Goal: Task Accomplishment & Management: Complete application form

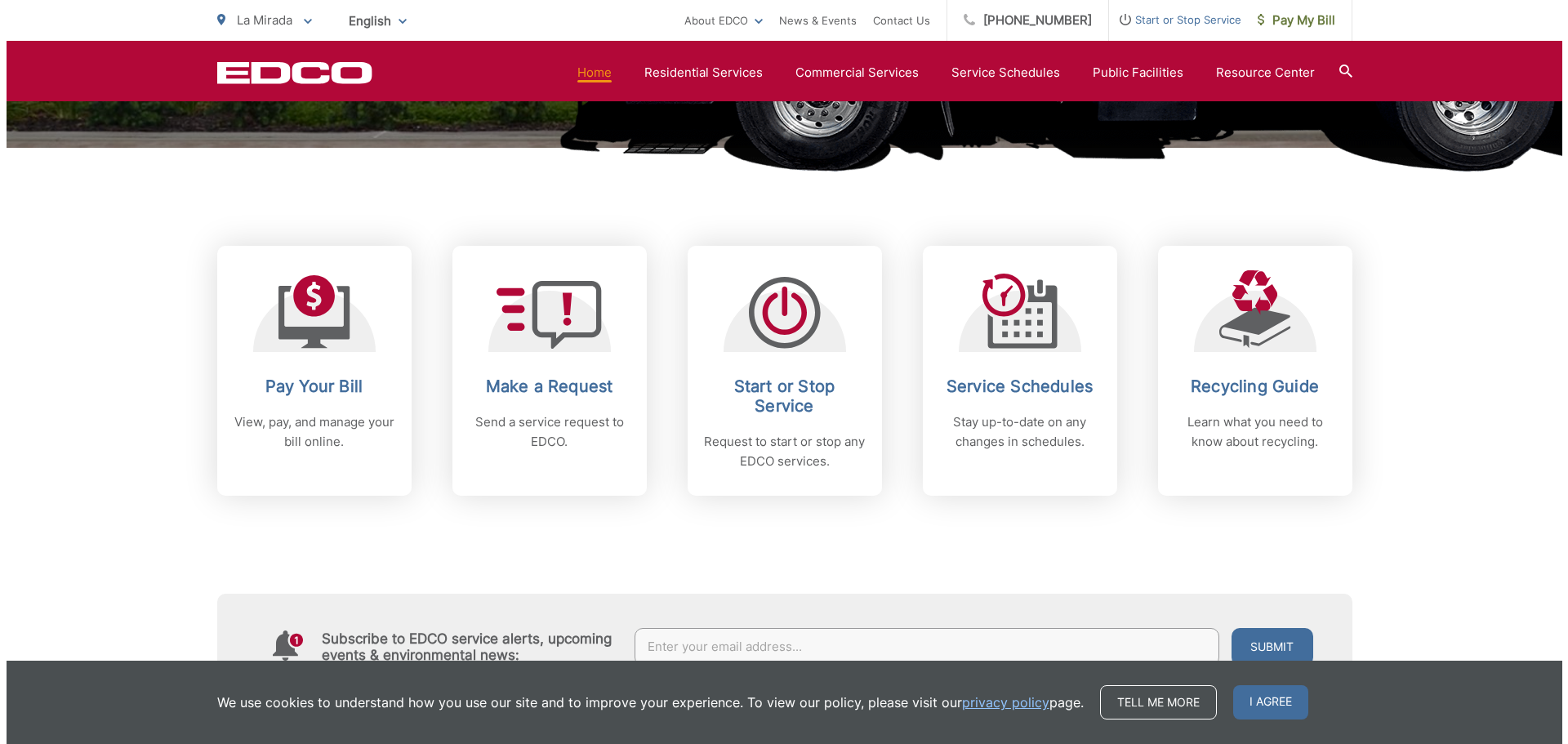
scroll to position [572, 0]
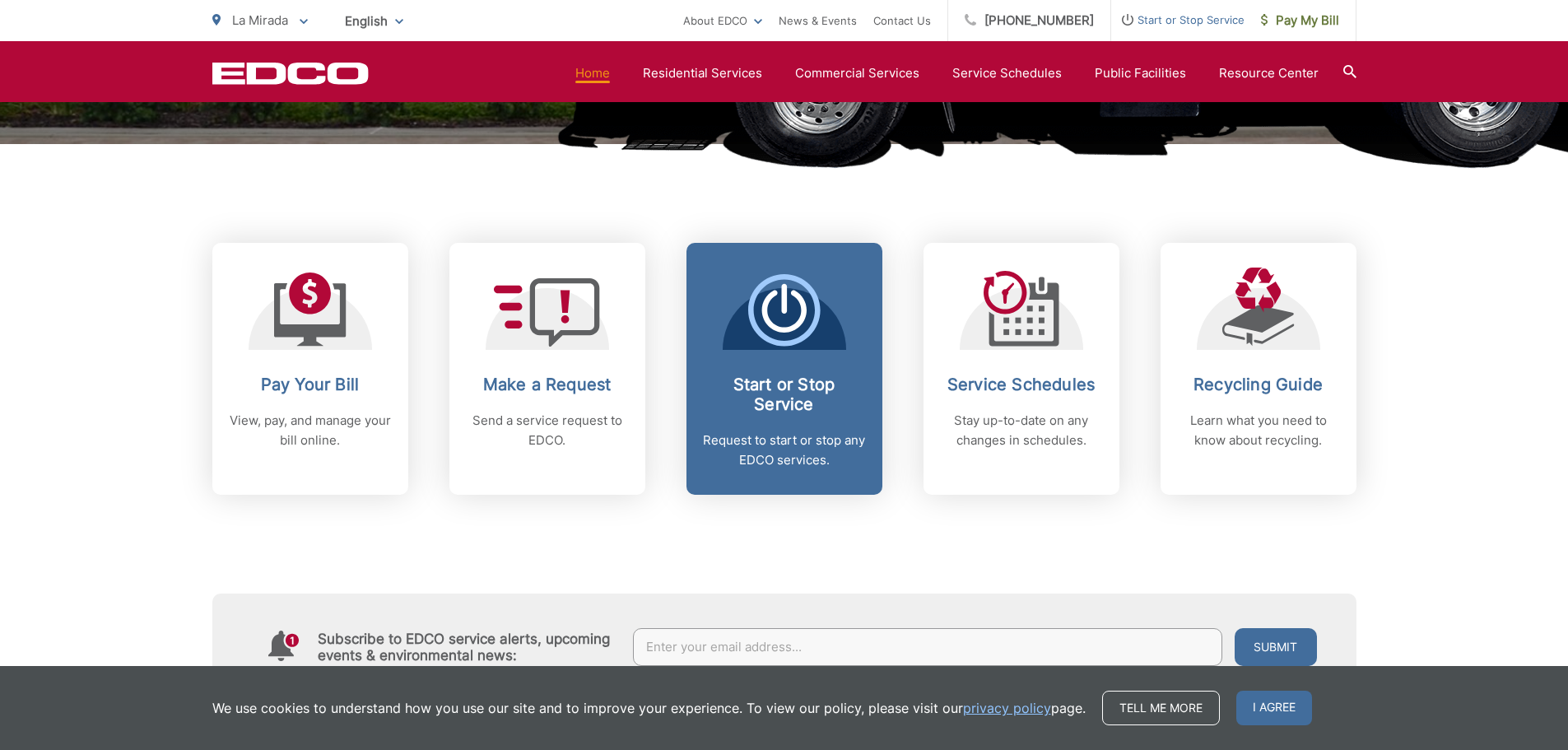
click at [769, 371] on span "Start or Stop Service Request to start or stop any EDCO services." at bounding box center [784, 368] width 196 height 252
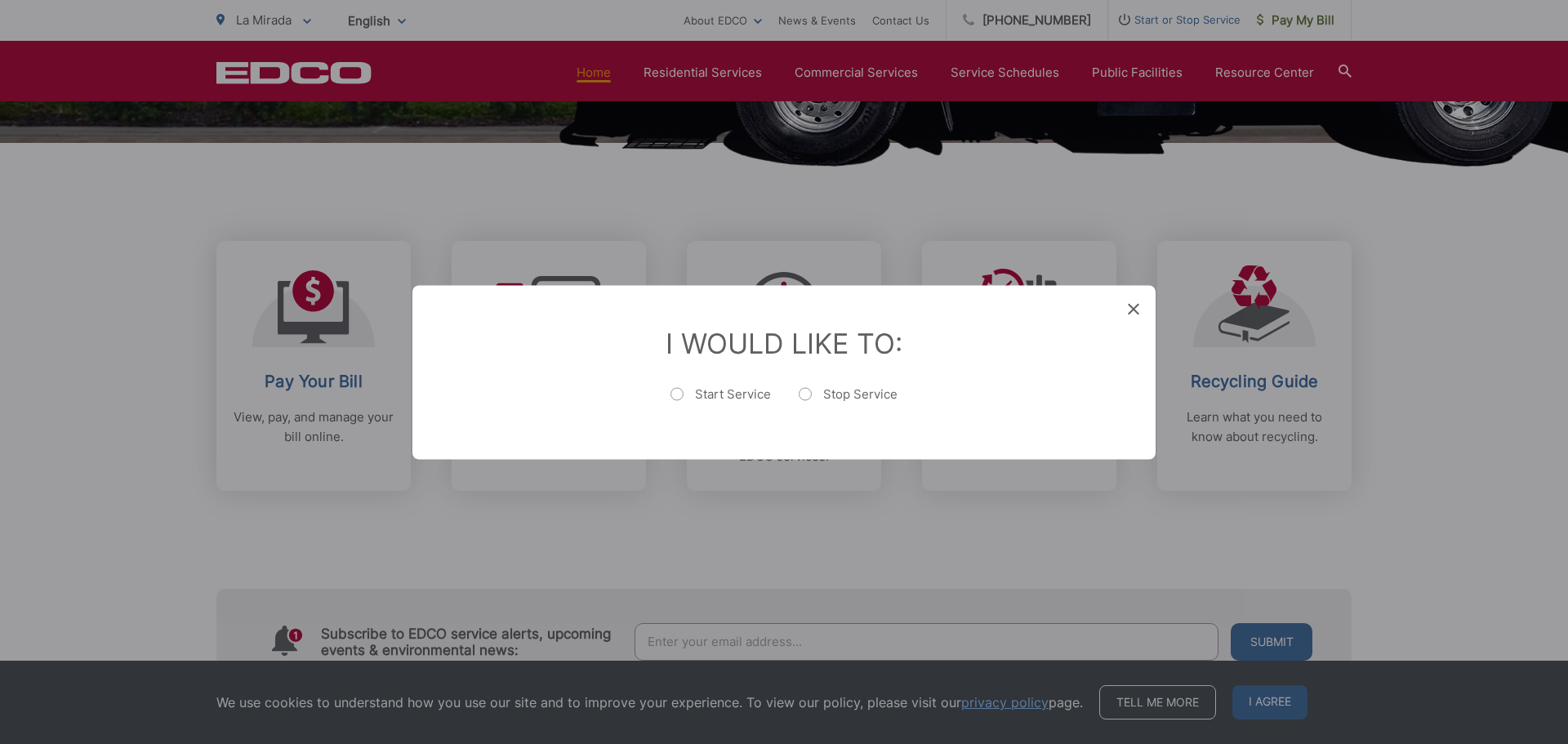
click at [674, 393] on label "Start Service" at bounding box center [721, 402] width 101 height 33
radio input "true"
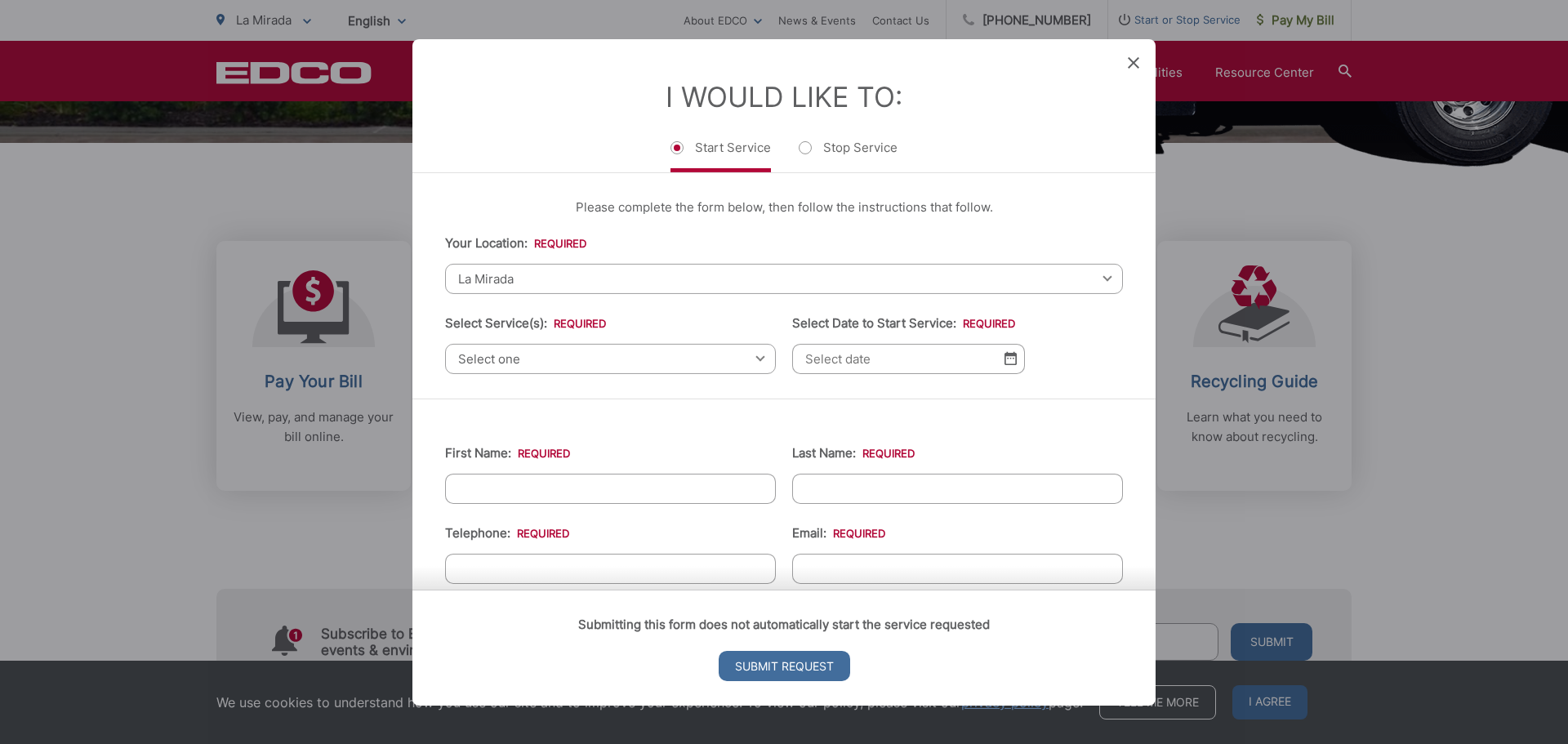
click at [753, 360] on div "Select one Select one Residential Curbside Pickup Commercial/Business Services …" at bounding box center [610, 358] width 330 height 30
click at [754, 360] on div "Select one Select one Residential Curbside Pickup Commercial/Business Services …" at bounding box center [610, 358] width 330 height 30
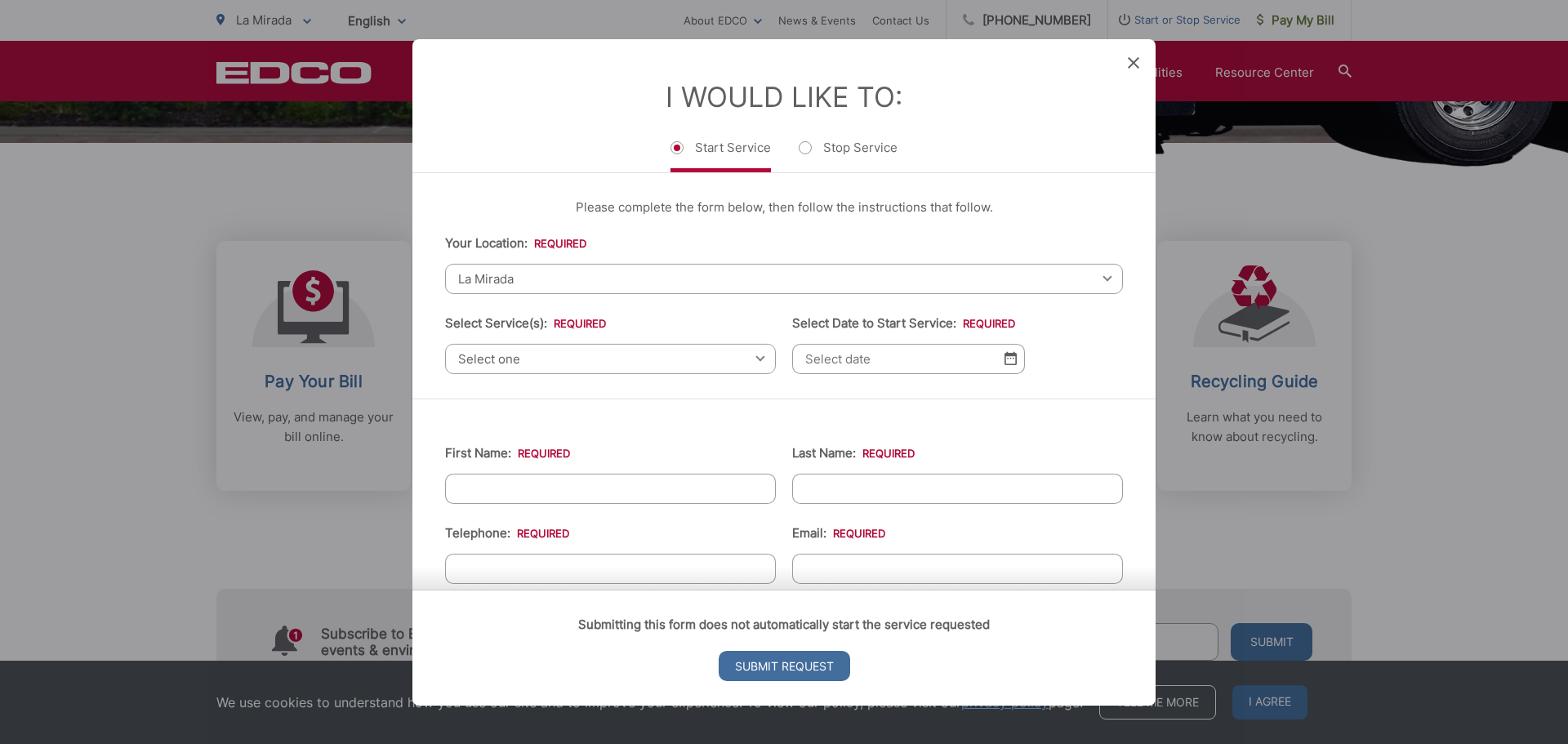
click at [526, 355] on span "Select one" at bounding box center [610, 358] width 330 height 30
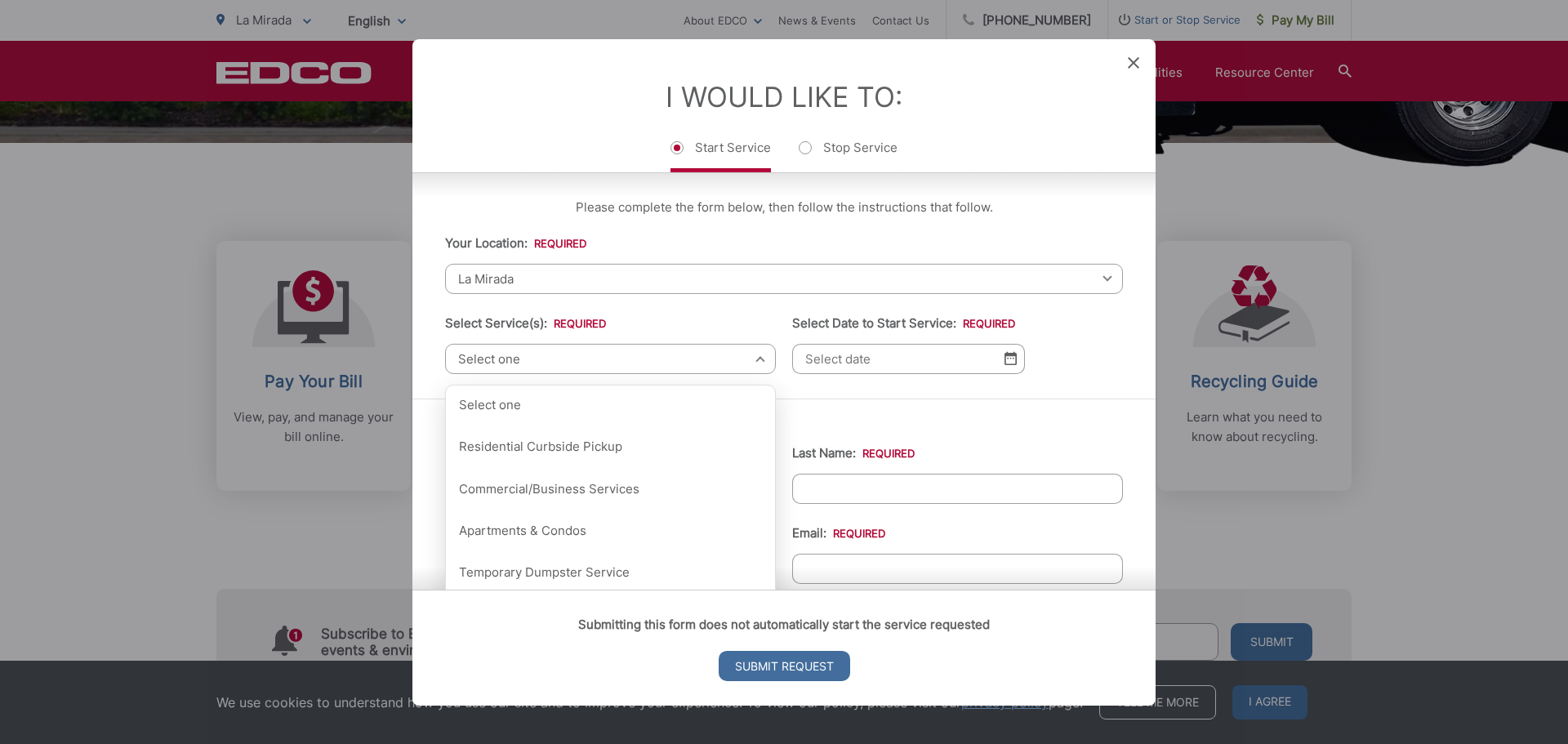
scroll to position [82, 0]
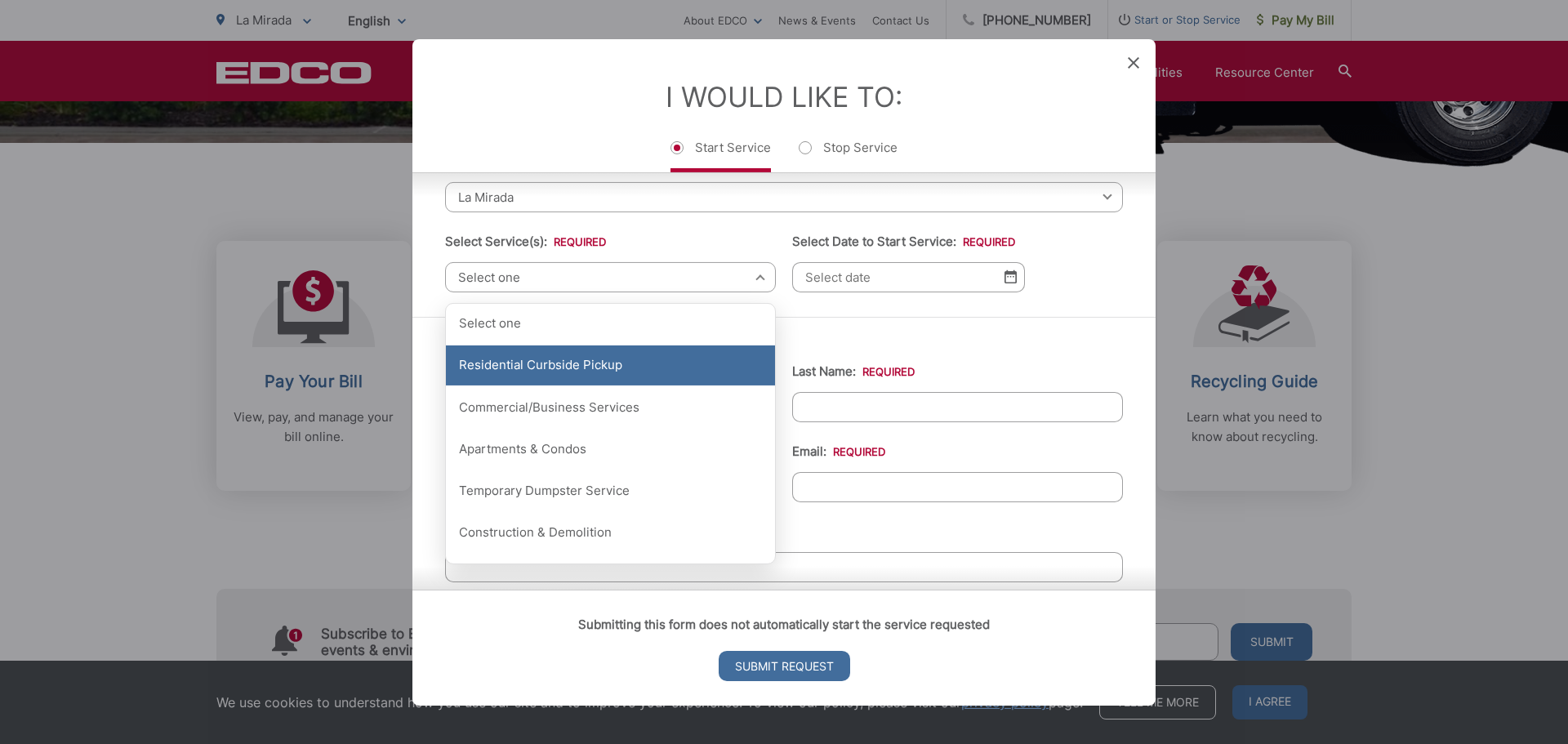
click at [505, 367] on div "Residential Curbside Pickup" at bounding box center [610, 366] width 329 height 41
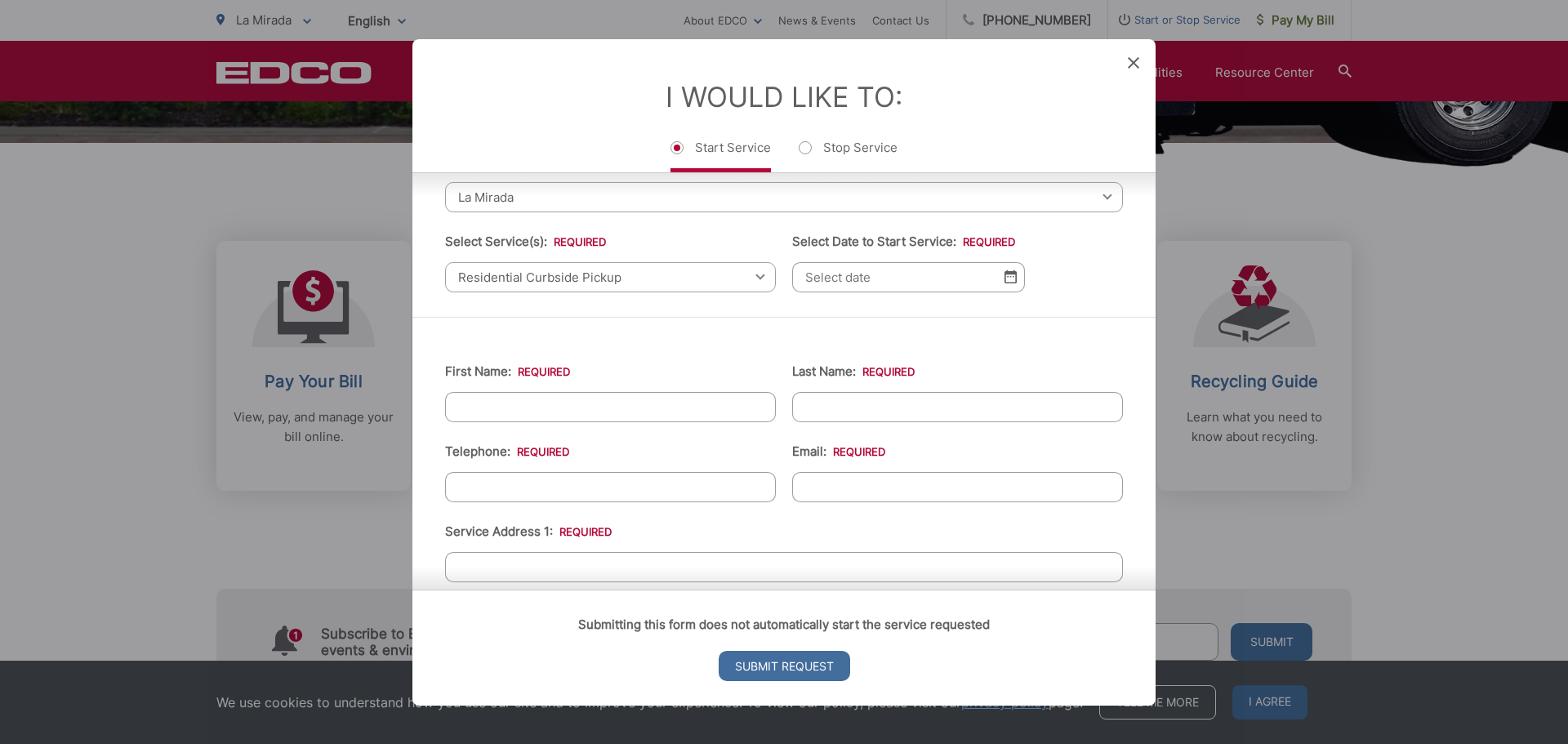
click at [488, 399] on input "First Name: *" at bounding box center [610, 406] width 330 height 30
type input "[PERSON_NAME]"
click at [829, 412] on input "Last Name: *" at bounding box center [957, 406] width 330 height 30
type input "[PERSON_NAME]"
click at [494, 485] on input "(___) ___-____" at bounding box center [610, 486] width 330 height 30
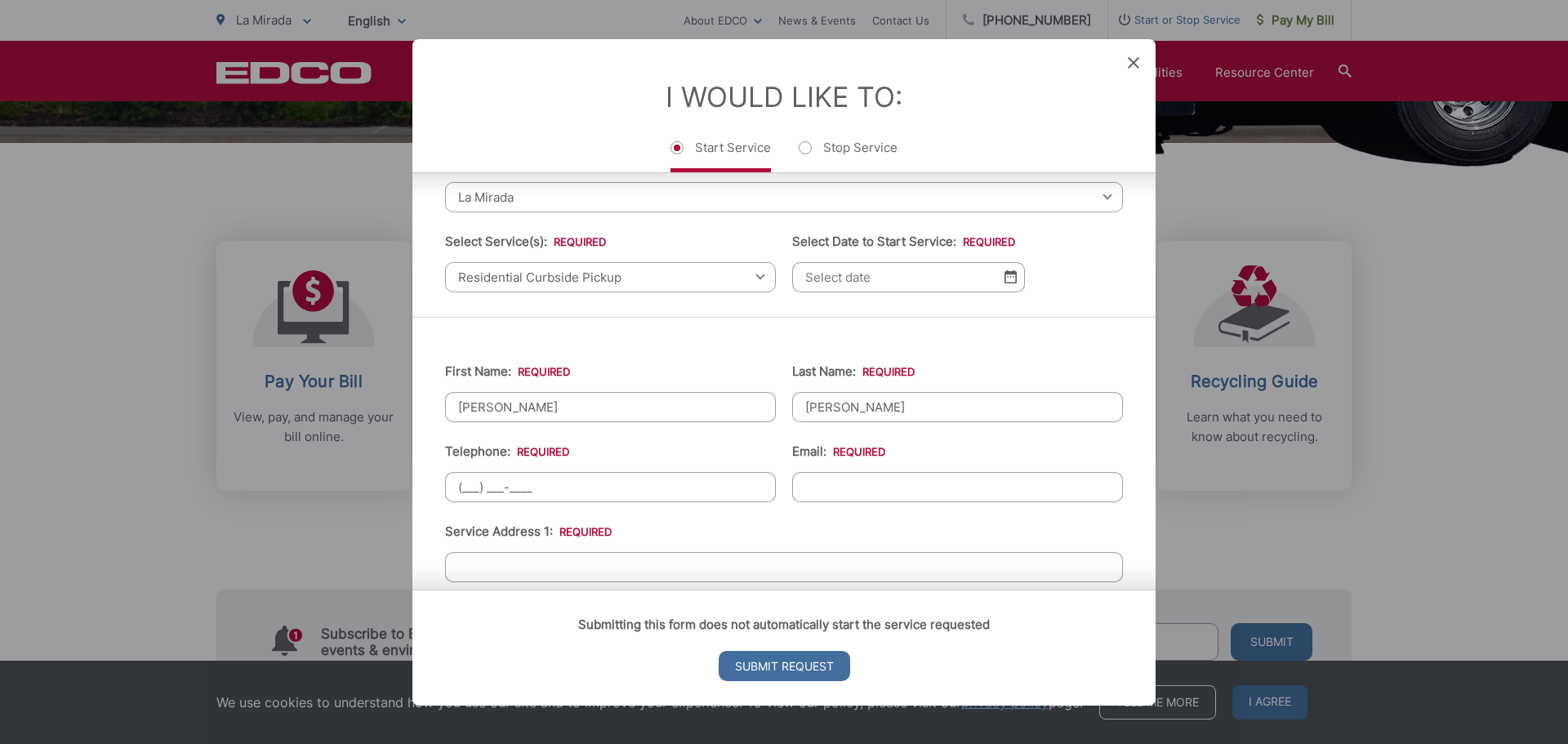
click at [461, 488] on input "(___) ___-____" at bounding box center [610, 486] width 330 height 30
type input "[PHONE_NUMBER]"
click at [817, 484] on input "Email: *" at bounding box center [957, 486] width 330 height 30
click at [840, 490] on input "Email: *" at bounding box center [957, 486] width 330 height 30
type input "[EMAIL_ADDRESS][DOMAIN_NAME]"
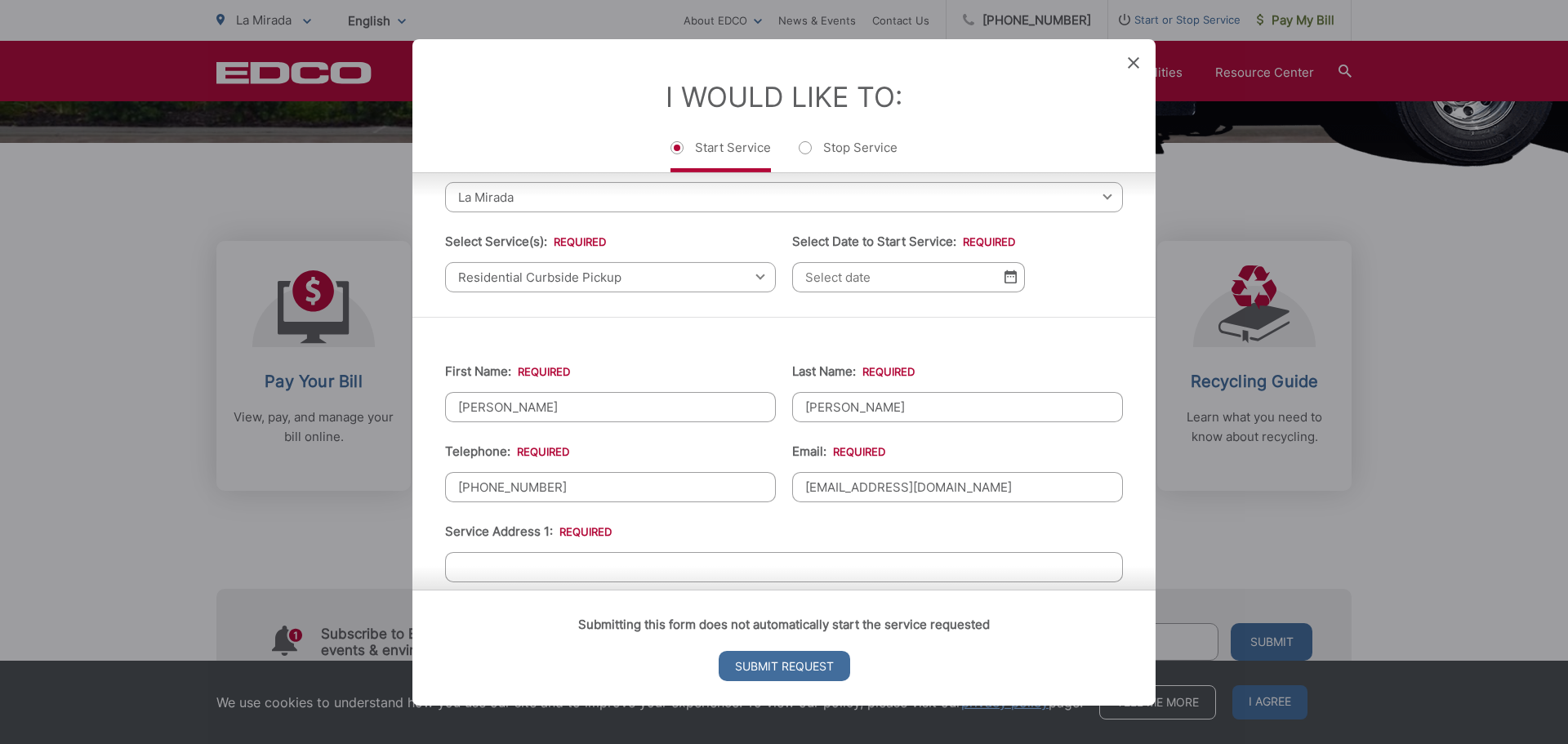
click at [1086, 520] on ul "First Name: * [PERSON_NAME] Last Name: * [PERSON_NAME] Telephone: * [PHONE_NUMB…" at bounding box center [784, 698] width 677 height 714
click at [513, 589] on div "Submitting this form does not automatically start the service requested Submit …" at bounding box center [784, 647] width 743 height 116
click at [490, 589] on div "Submitting this form does not automatically start the service requested Submit …" at bounding box center [784, 647] width 743 height 116
click at [488, 589] on div "Submitting this form does not automatically start the service requested Submit …" at bounding box center [784, 647] width 743 height 116
click at [483, 559] on input "Service Address 1: *" at bounding box center [784, 566] width 677 height 30
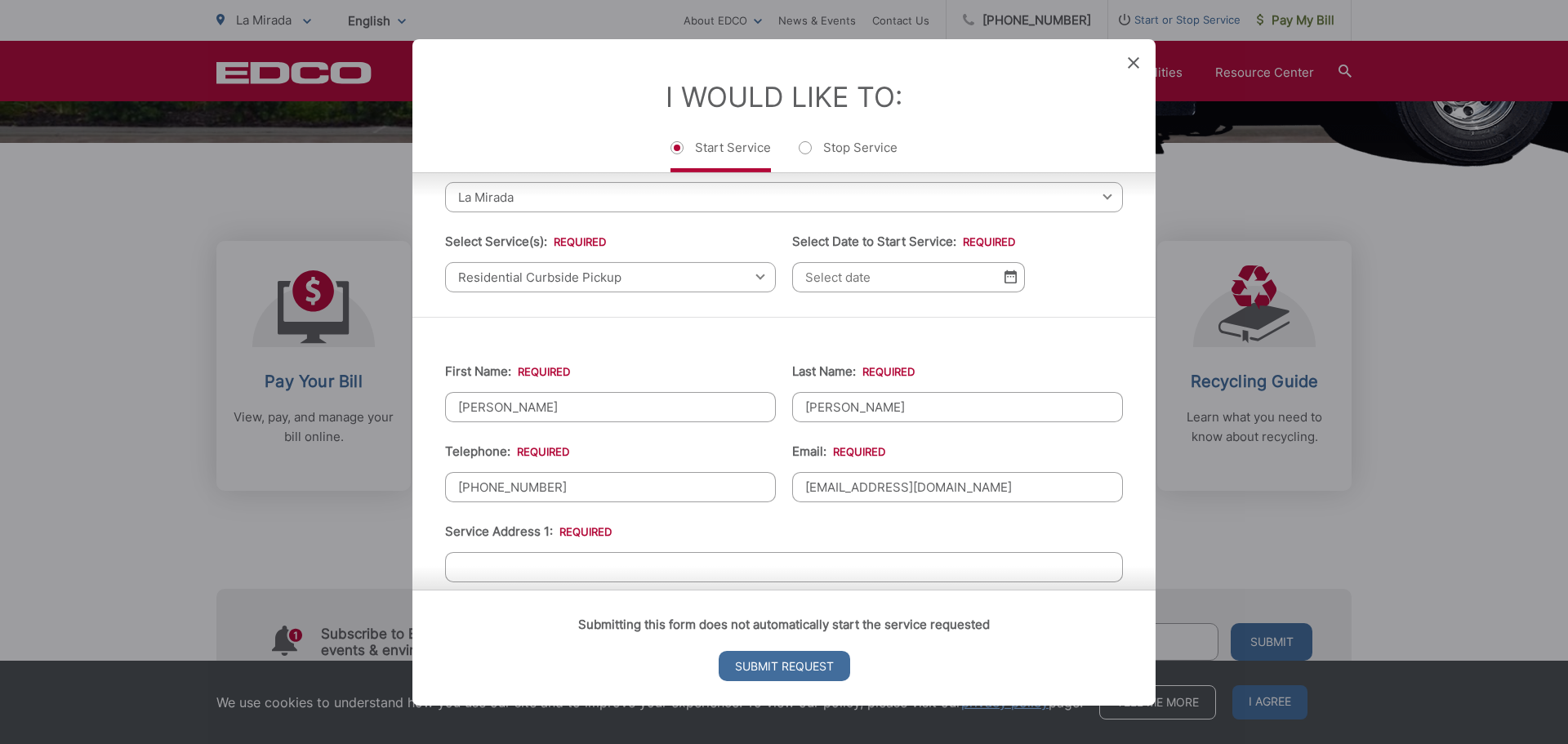
click at [479, 564] on input "Service Address 1: *" at bounding box center [784, 566] width 677 height 30
type input "12203 Santa Gerturdes La Mirada Ca. 90638"
click at [1006, 277] on img at bounding box center [1010, 276] width 12 height 14
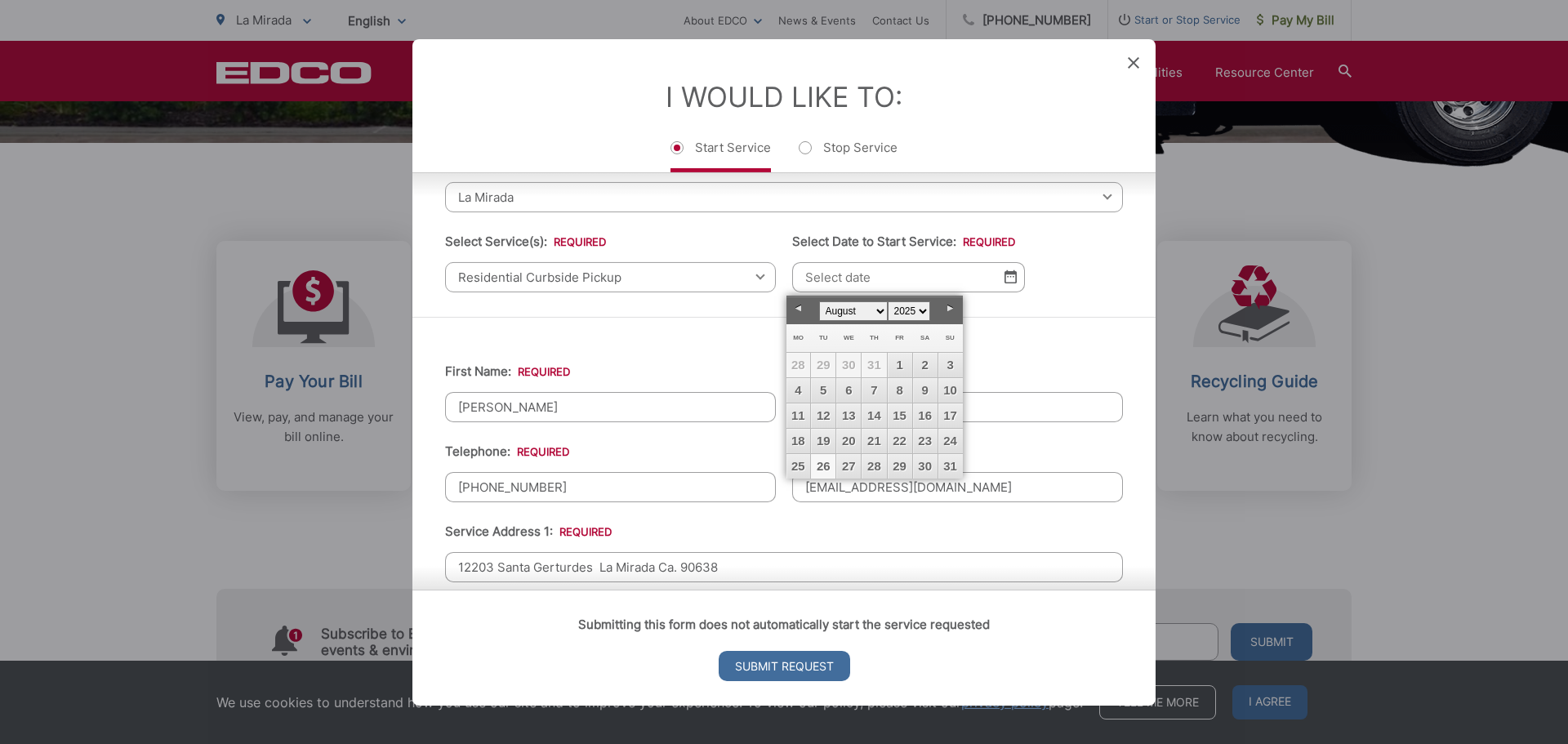
click at [821, 463] on link "26" at bounding box center [823, 466] width 25 height 25
type input "[DATE]"
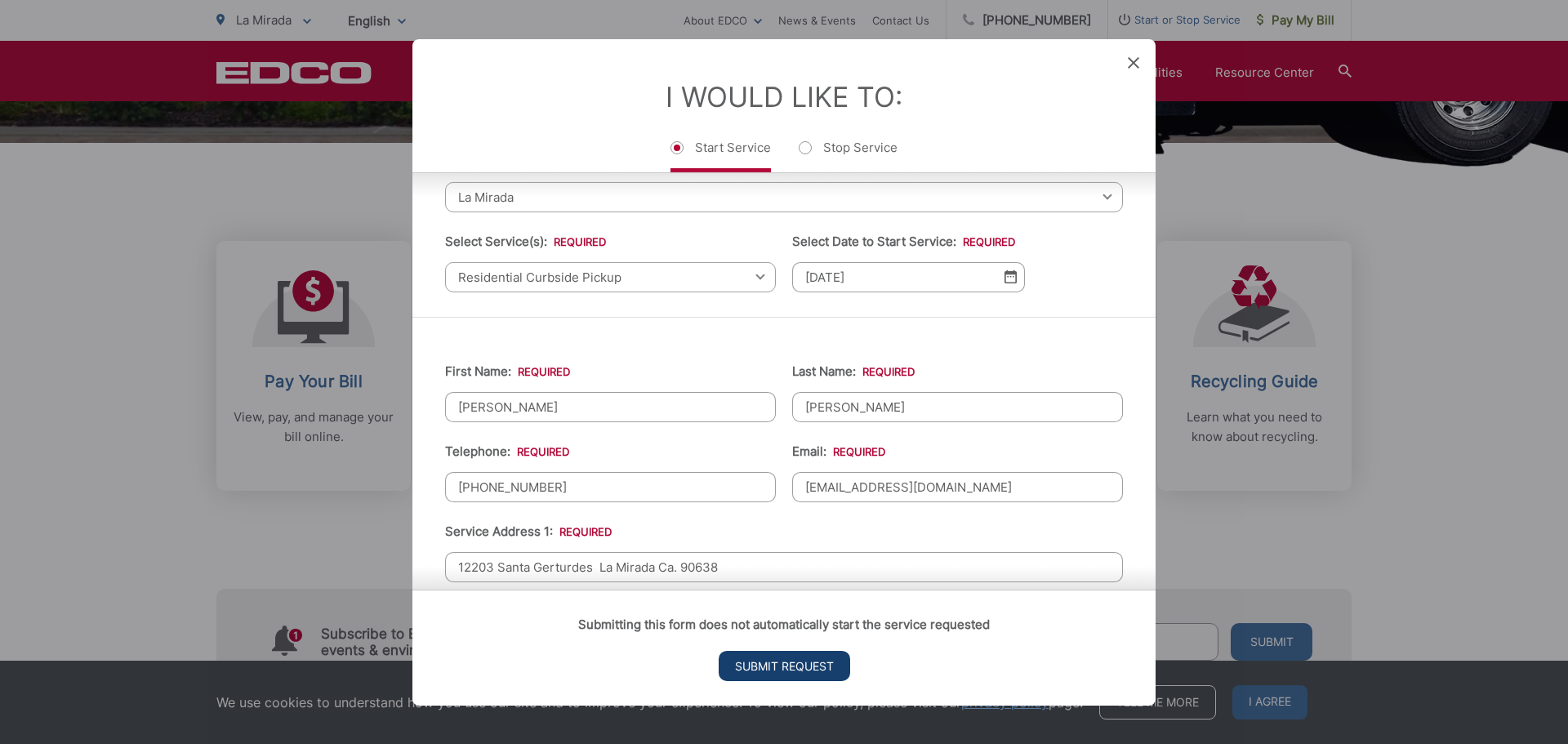
click at [770, 662] on input "Submit Request" at bounding box center [784, 666] width 132 height 30
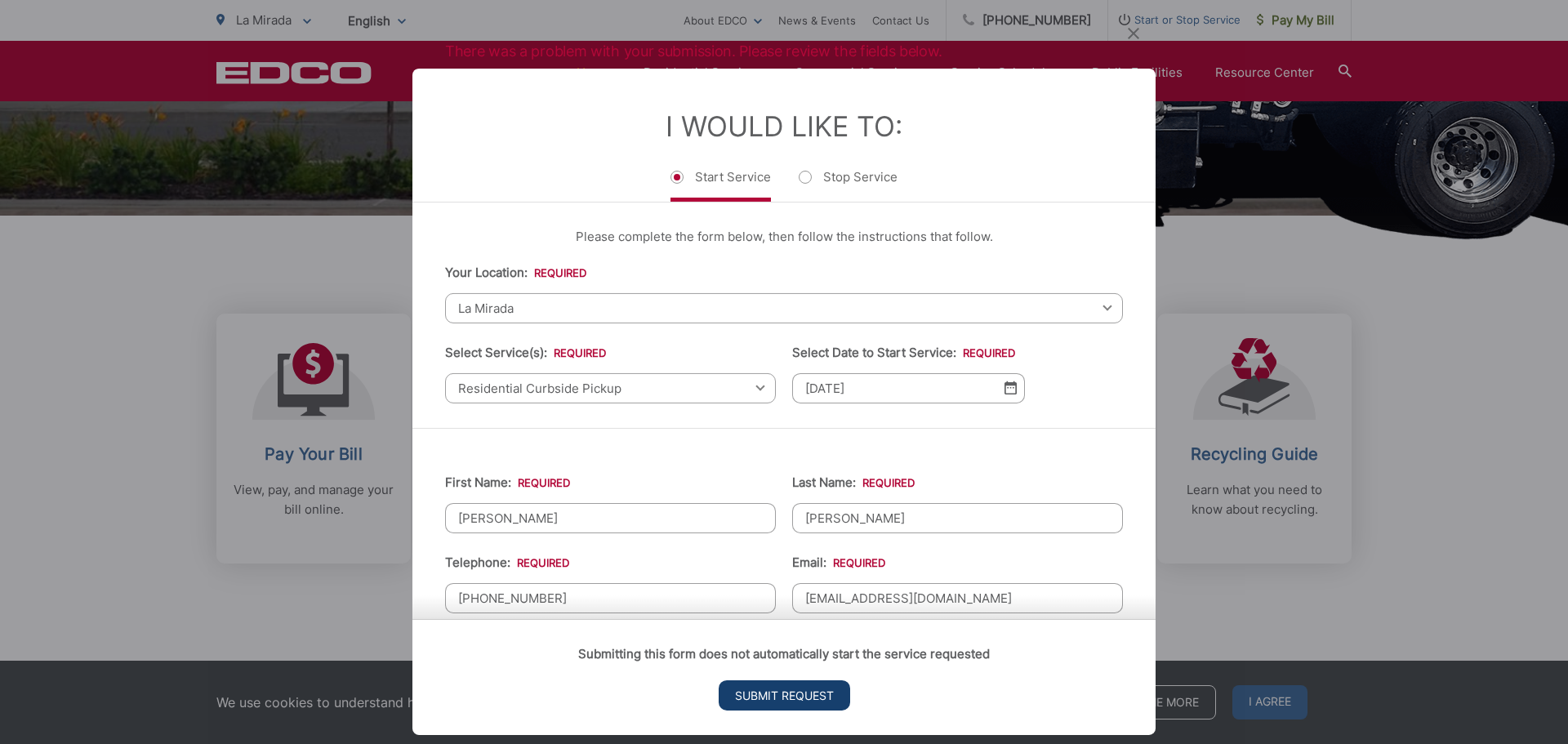
click at [821, 693] on input "Submit Request" at bounding box center [784, 695] width 132 height 30
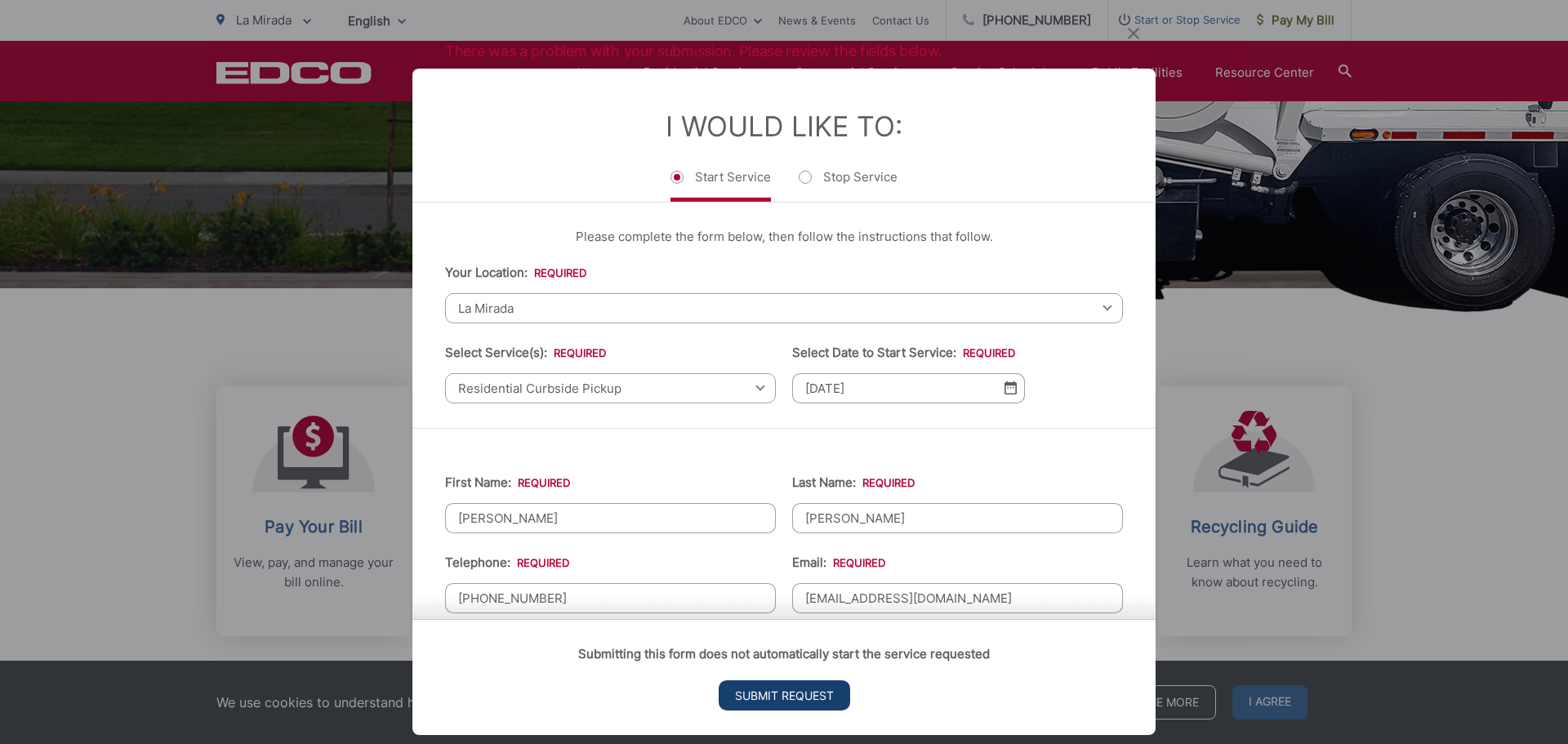
click at [807, 689] on input "Submit Request" at bounding box center [784, 695] width 132 height 30
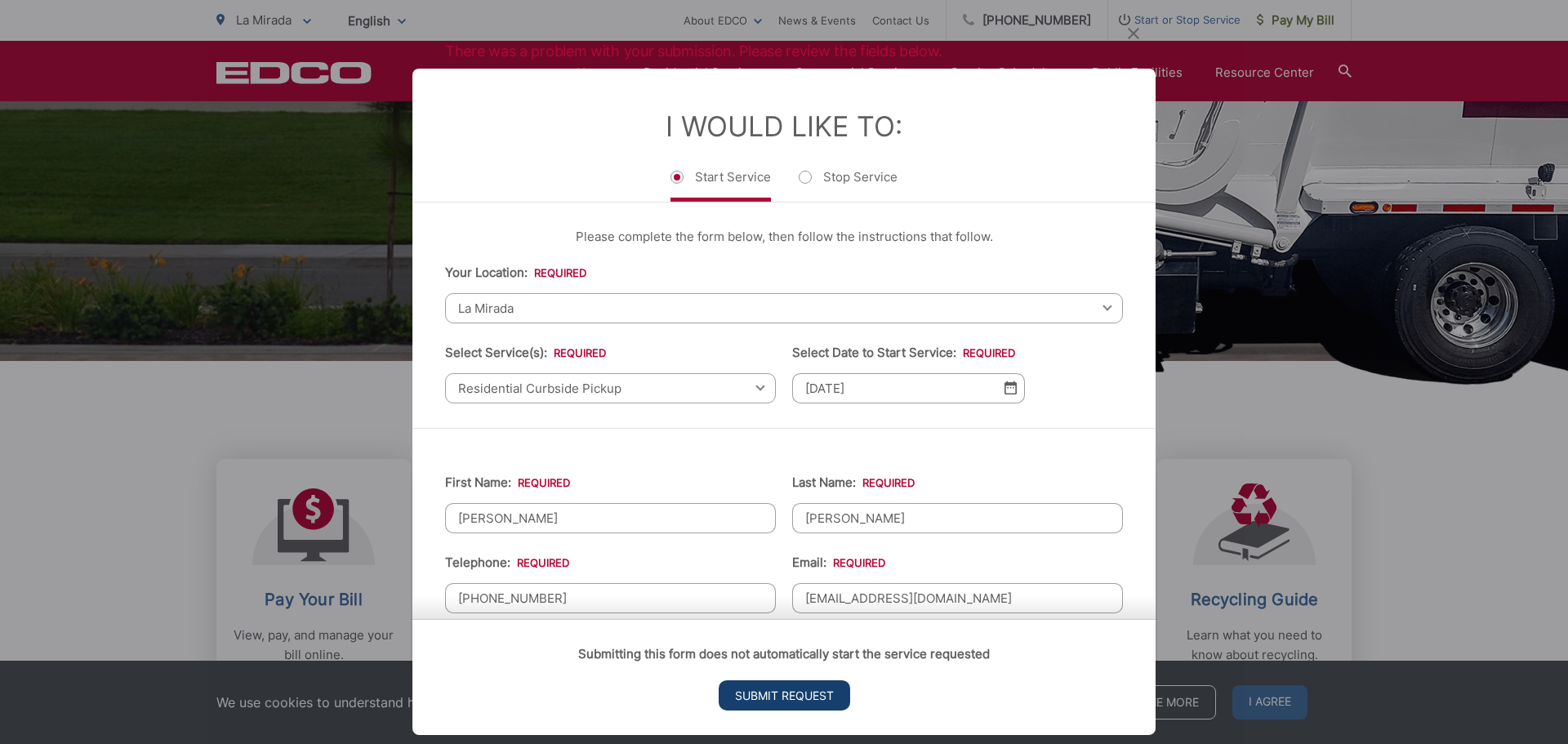
click at [807, 688] on input "Submit Request" at bounding box center [784, 695] width 132 height 30
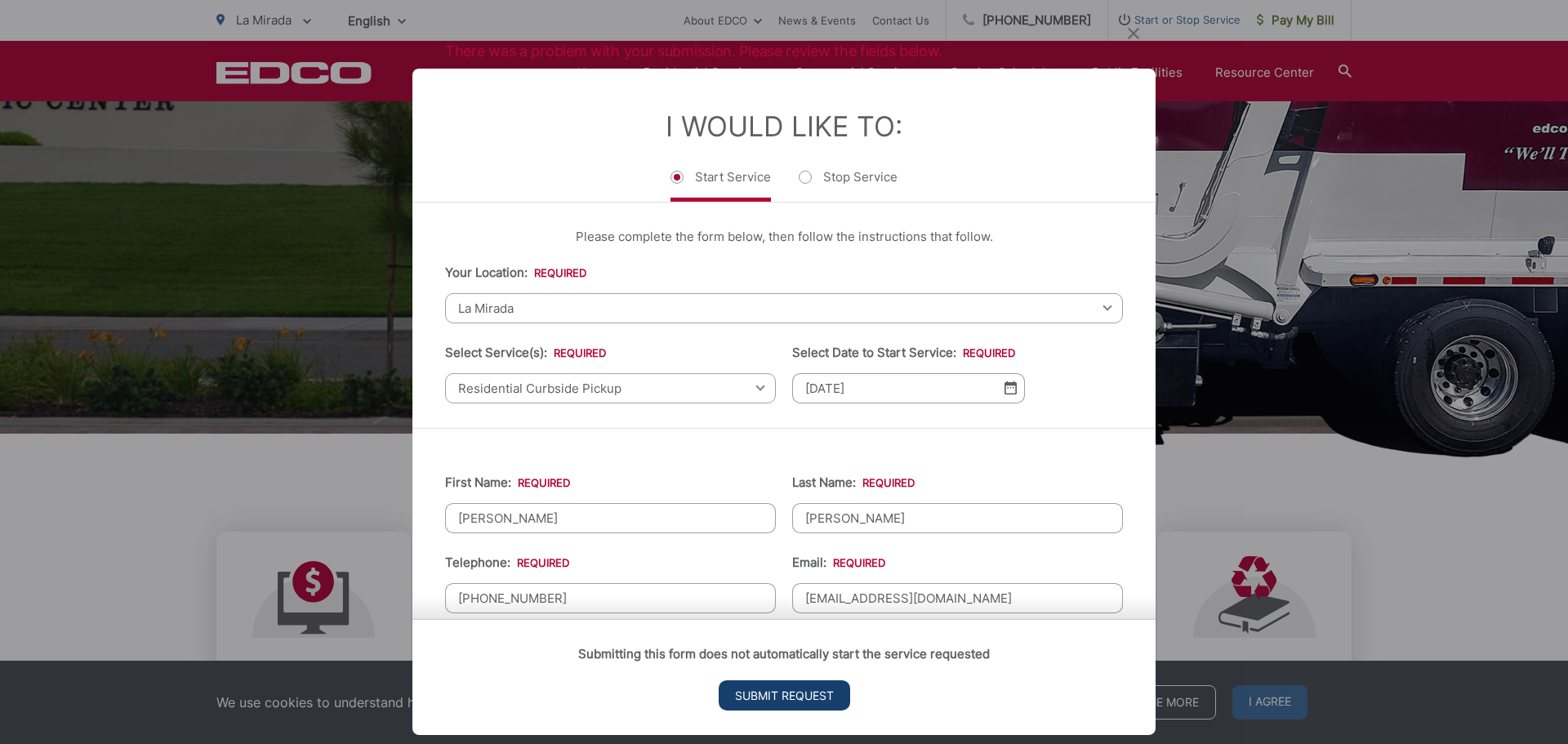
click at [808, 686] on input "Submit Request" at bounding box center [784, 695] width 132 height 30
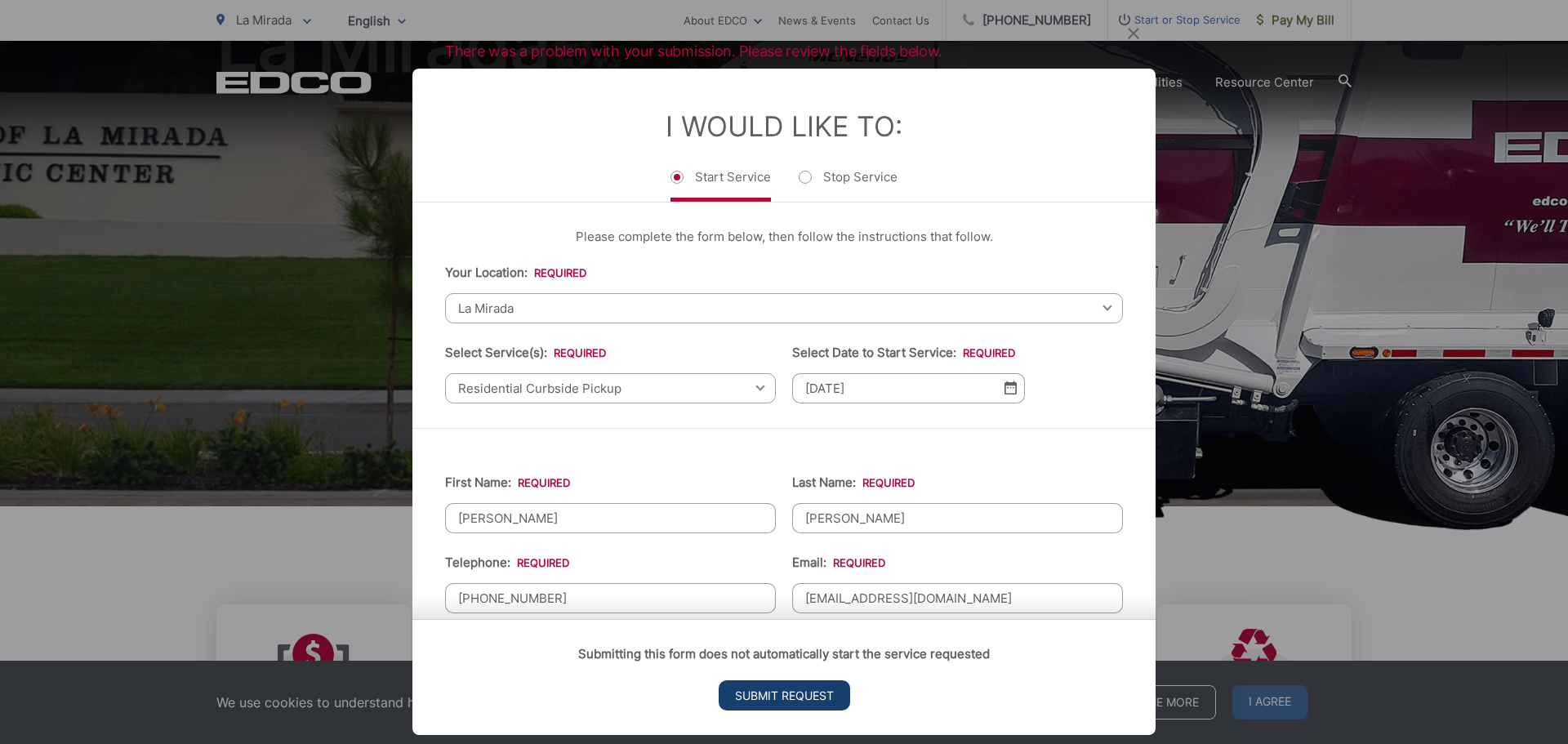
click at [809, 679] on div "Submitting this form does not automatically start the service requested Submit …" at bounding box center [784, 676] width 743 height 116
